Goal: Find specific page/section: Find specific page/section

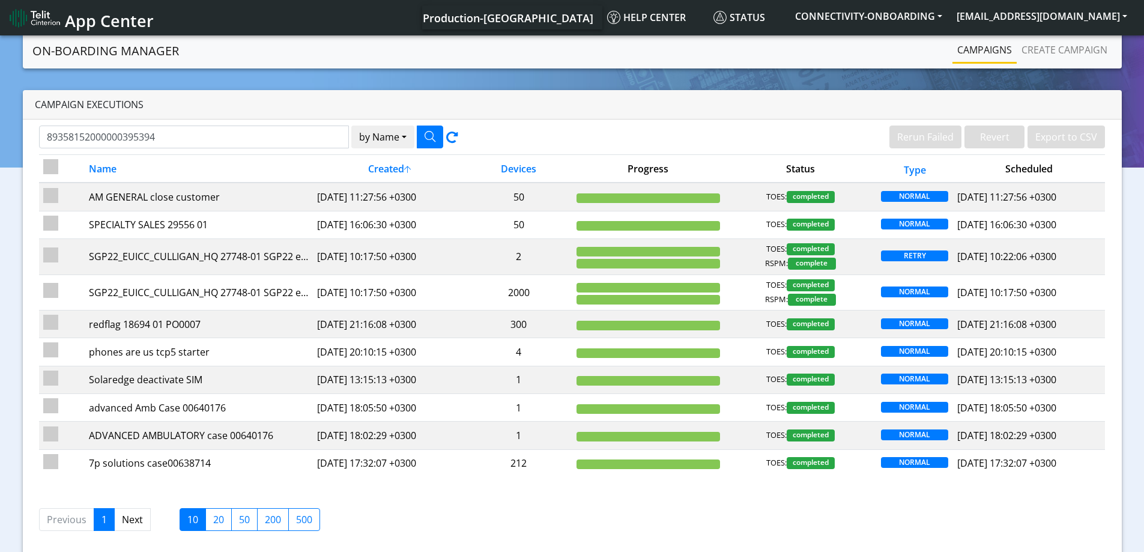
type input "89358152000000395394"
click at [388, 136] on button "by Name" at bounding box center [382, 137] width 63 height 23
click at [383, 183] on button "Device" at bounding box center [399, 183] width 95 height 19
click at [435, 133] on button "button" at bounding box center [430, 137] width 26 height 23
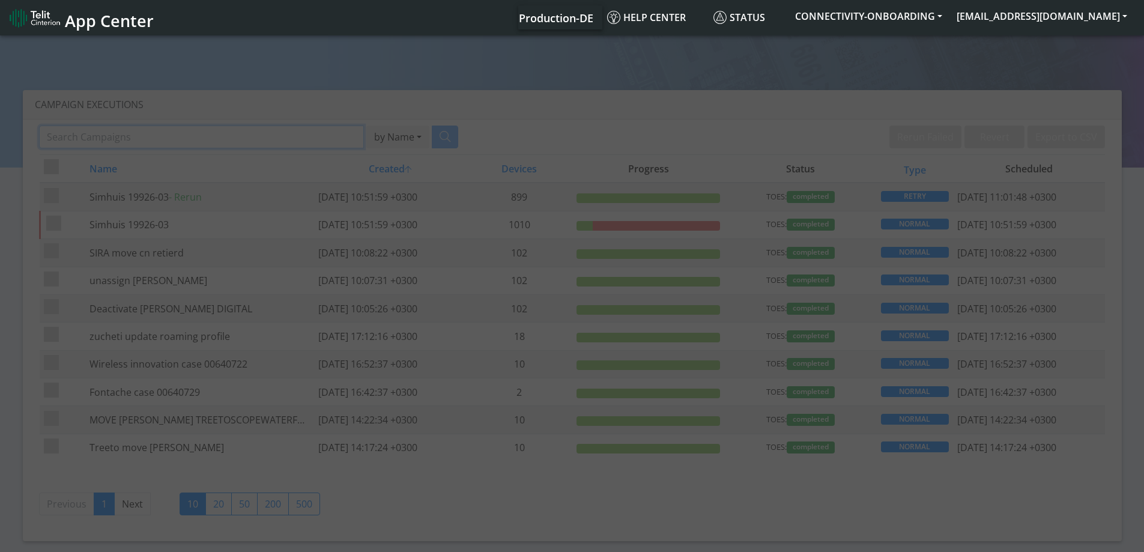
click at [225, 136] on input "Search Campaigns" at bounding box center [201, 137] width 325 height 23
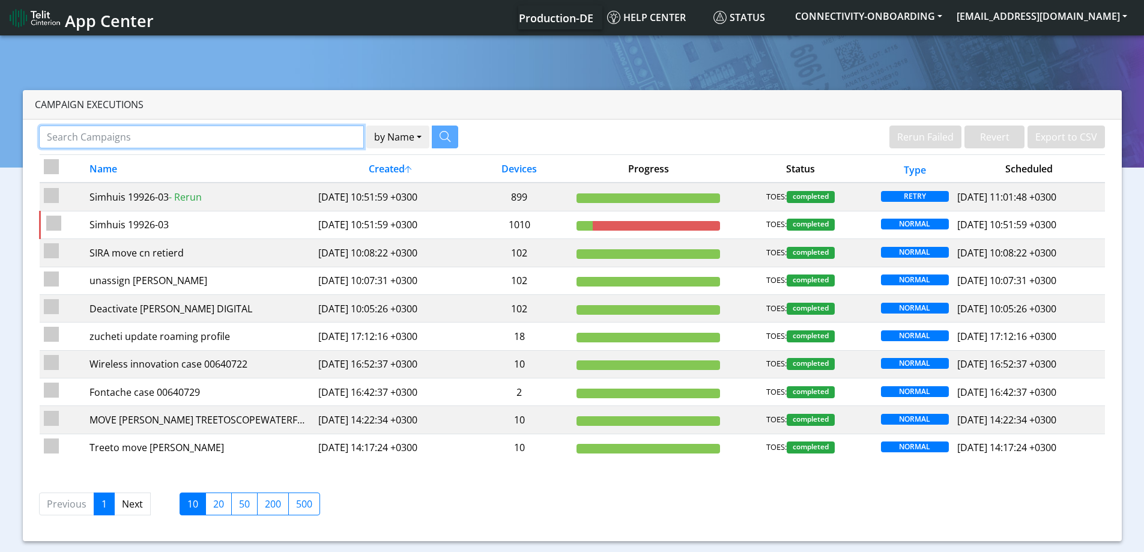
paste input "89358152000000395394"
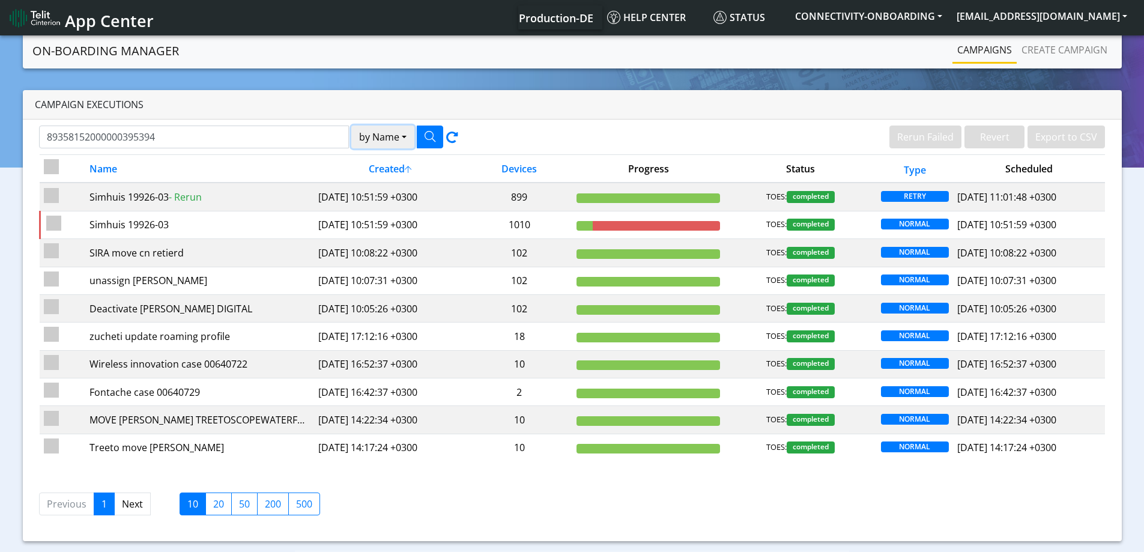
click at [402, 145] on button "by Name" at bounding box center [382, 137] width 63 height 23
click at [371, 185] on button "Device" at bounding box center [399, 183] width 95 height 19
click at [429, 143] on button "button" at bounding box center [430, 137] width 26 height 23
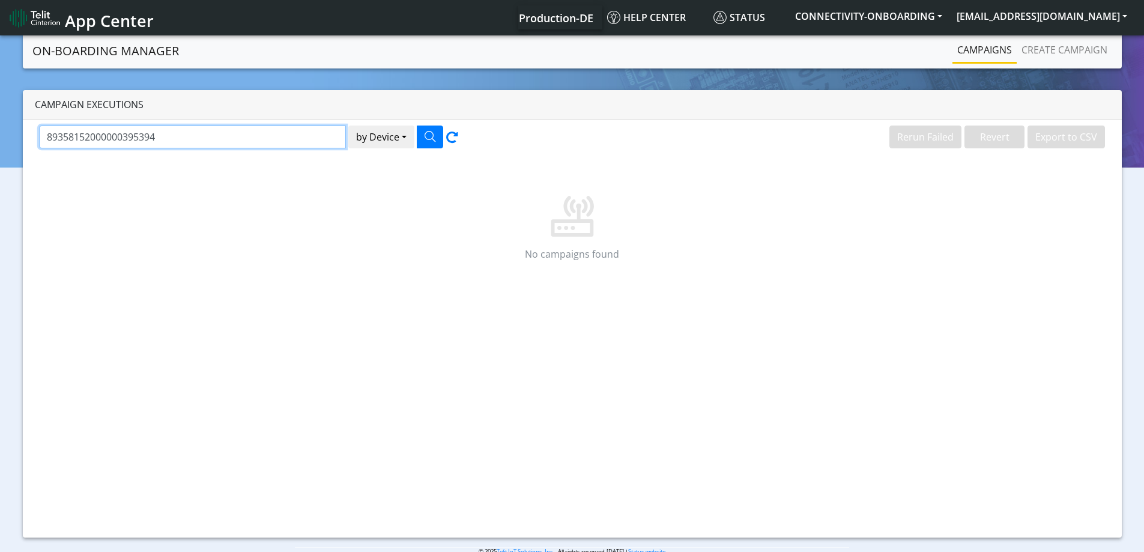
click at [253, 135] on input "89358152000000395394" at bounding box center [192, 137] width 307 height 23
click at [425, 133] on icon "button" at bounding box center [430, 136] width 11 height 11
click at [216, 130] on input "89358152000000395394" at bounding box center [192, 137] width 307 height 23
type input "89358152000000395394"
click at [429, 135] on icon "button" at bounding box center [430, 136] width 11 height 11
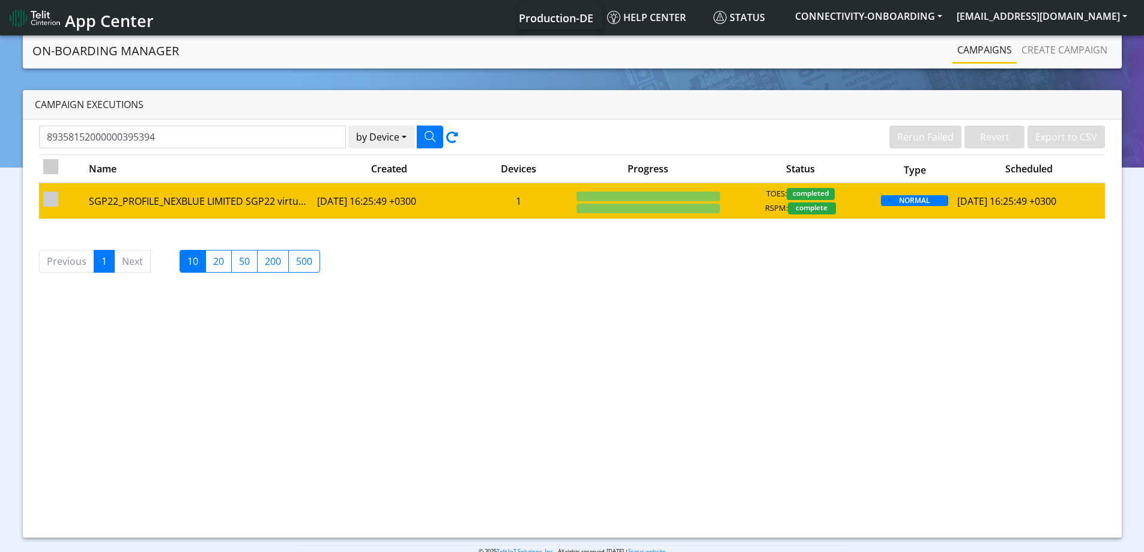
click at [339, 205] on td "[DATE] 16:25:49 +0300" at bounding box center [389, 200] width 153 height 35
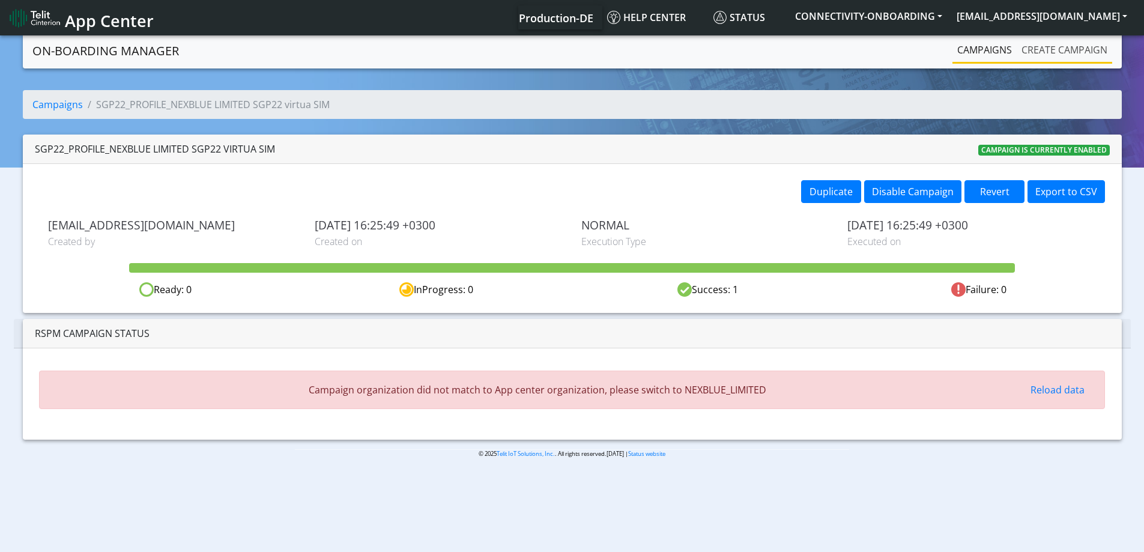
click at [1027, 53] on link "Create campaign" at bounding box center [1064, 50] width 95 height 24
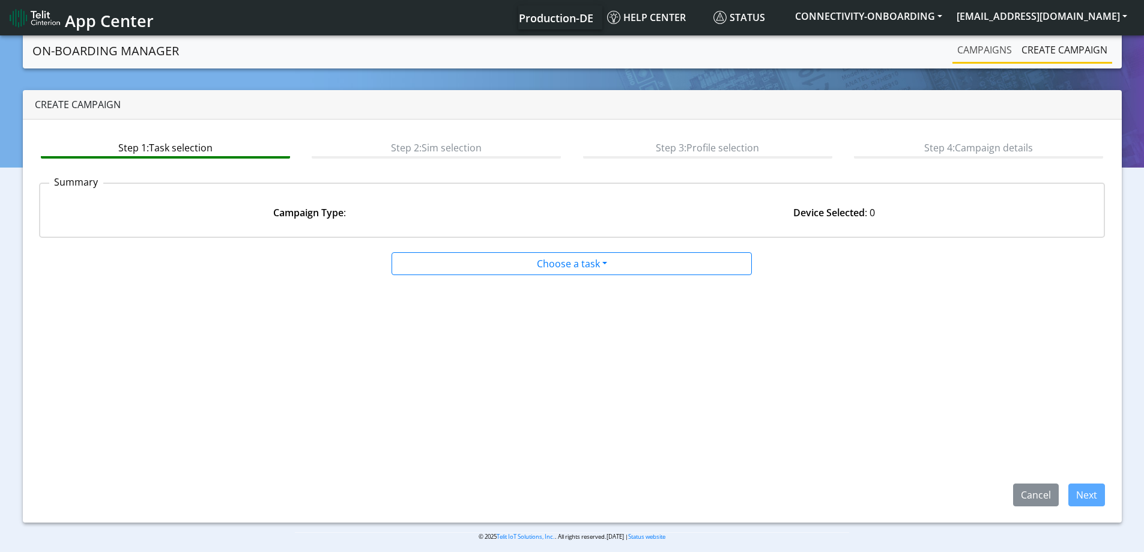
click at [977, 54] on link "Campaigns" at bounding box center [984, 50] width 64 height 24
